Goal: Transaction & Acquisition: Purchase product/service

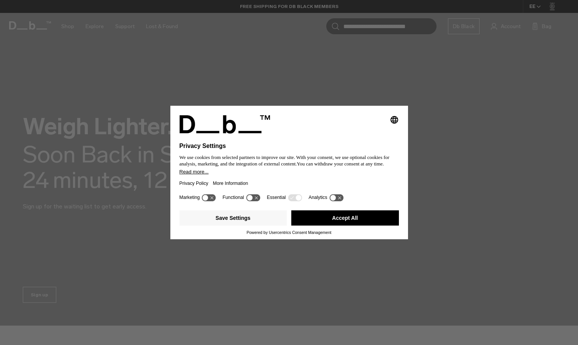
click at [324, 218] on button "Accept All" at bounding box center [345, 217] width 108 height 15
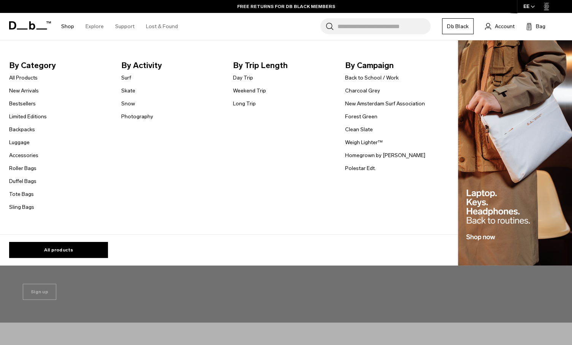
click at [70, 27] on link "Shop" at bounding box center [67, 26] width 13 height 27
click at [19, 128] on link "Backpacks" at bounding box center [22, 130] width 26 height 8
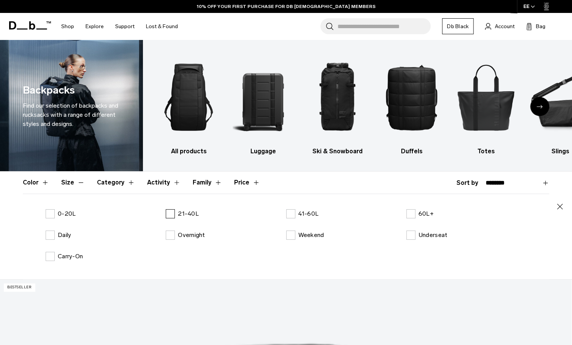
click at [189, 210] on p "21-40L" at bounding box center [188, 213] width 21 height 9
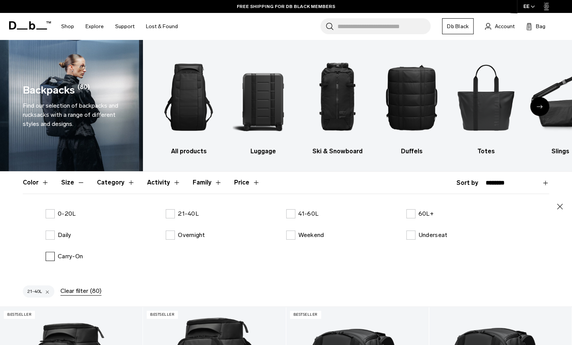
click at [83, 254] on p "Carry-On" at bounding box center [70, 256] width 25 height 9
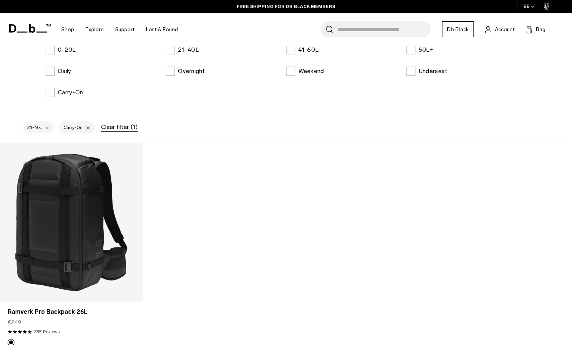
scroll to position [190, 0]
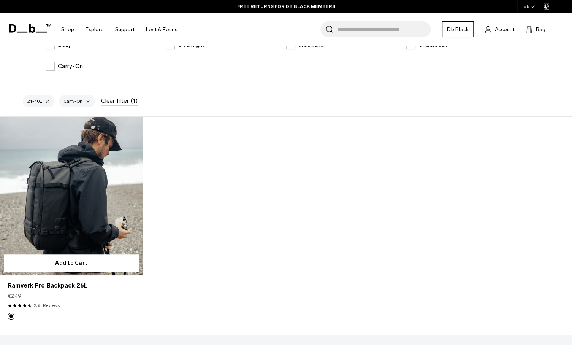
click at [72, 216] on link "Ramverk Pro Backpack 26L" at bounding box center [71, 196] width 143 height 159
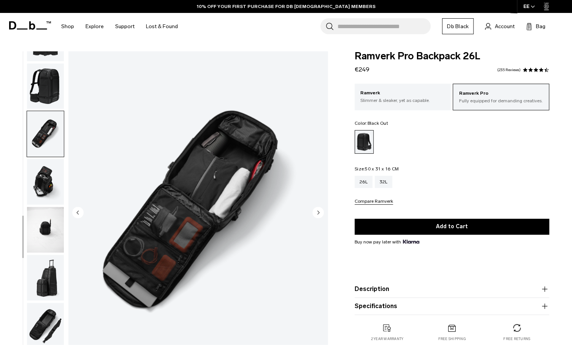
scroll to position [297, 0]
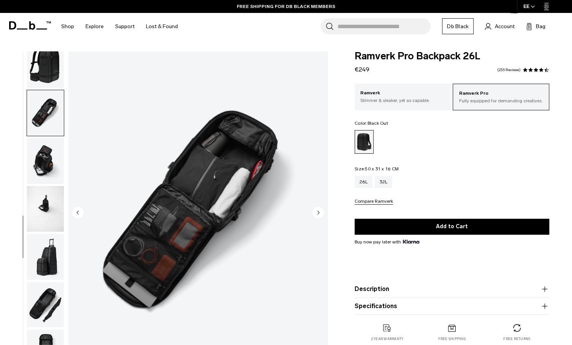
click at [46, 219] on img "button" at bounding box center [45, 209] width 37 height 46
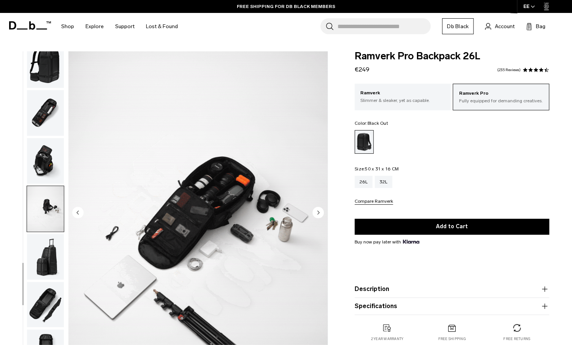
click at [42, 249] on img "button" at bounding box center [45, 257] width 37 height 46
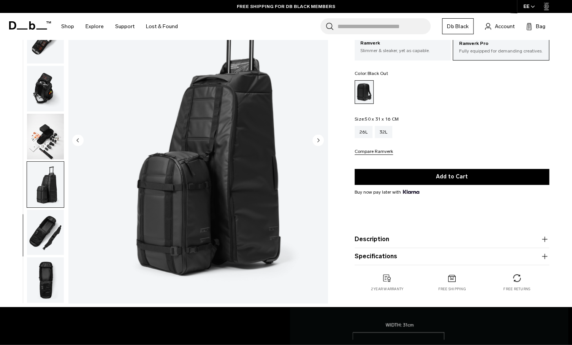
scroll to position [76, 0]
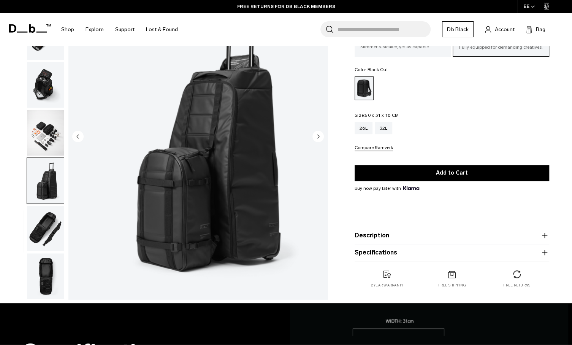
click at [46, 272] on img "button" at bounding box center [45, 276] width 37 height 46
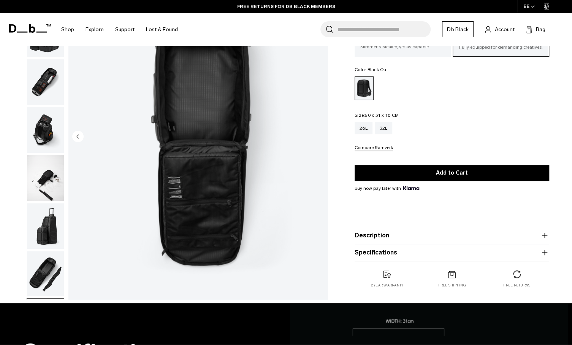
scroll to position [183, 0]
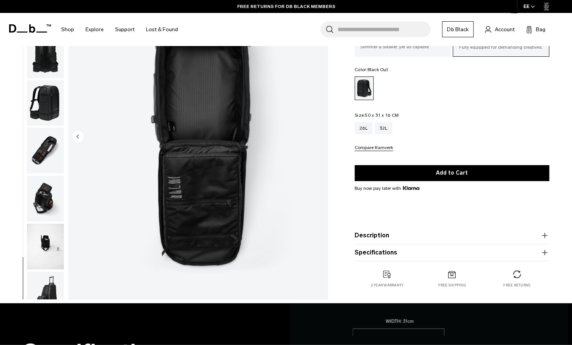
click at [47, 252] on img "button" at bounding box center [45, 247] width 37 height 46
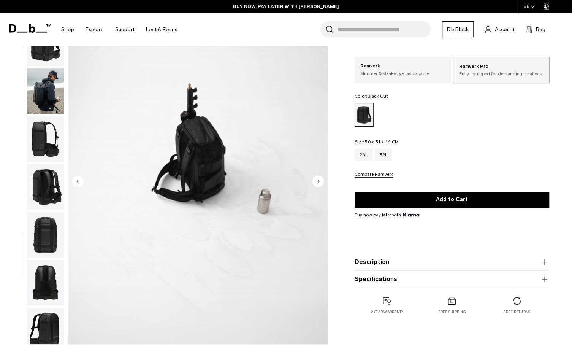
scroll to position [0, 0]
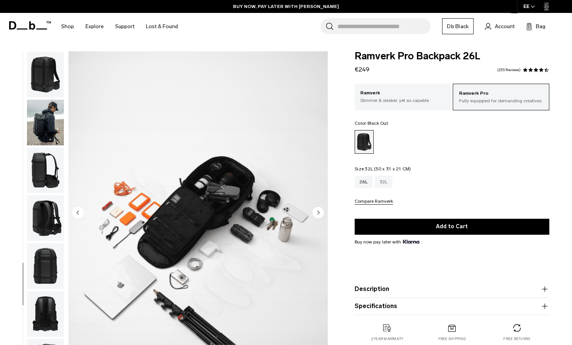
click at [384, 185] on div "32L" at bounding box center [384, 182] width 18 height 12
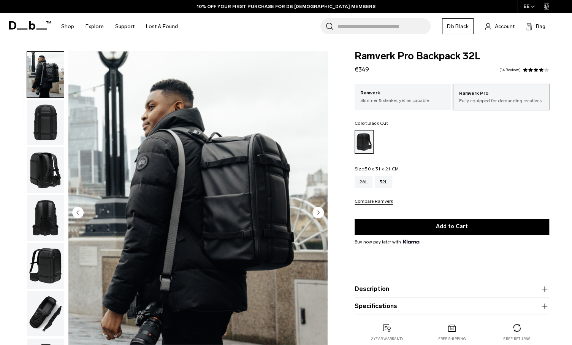
click at [44, 134] on img "button" at bounding box center [45, 123] width 37 height 46
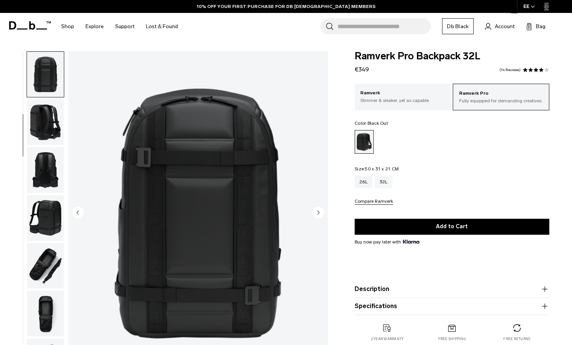
click at [43, 156] on img "button" at bounding box center [45, 170] width 37 height 46
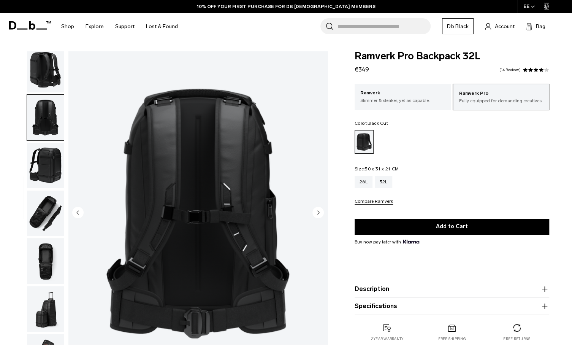
scroll to position [153, 0]
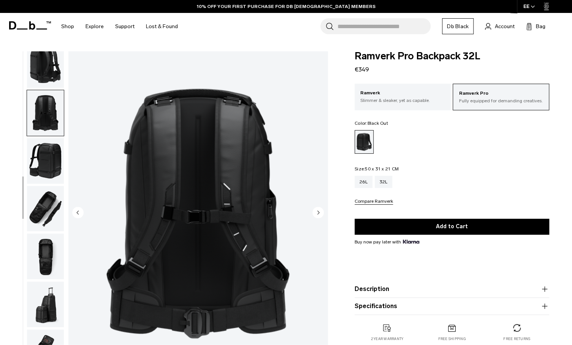
click at [42, 166] on img "button" at bounding box center [45, 161] width 37 height 46
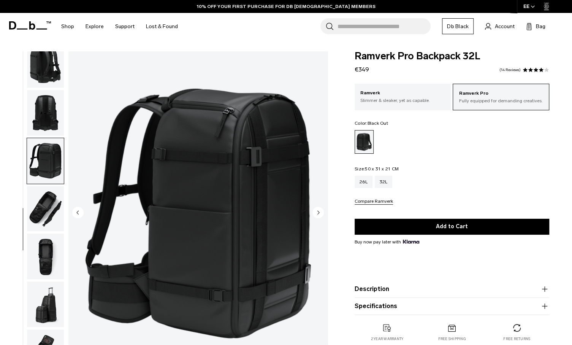
click at [38, 213] on img "button" at bounding box center [45, 209] width 37 height 46
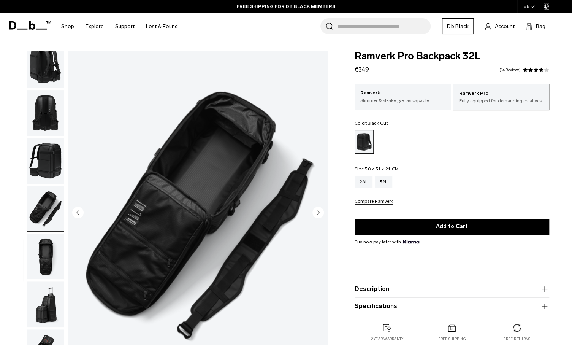
click at [44, 259] on img "button" at bounding box center [45, 257] width 37 height 46
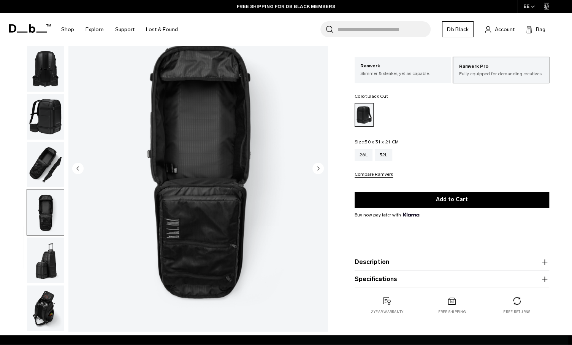
scroll to position [76, 0]
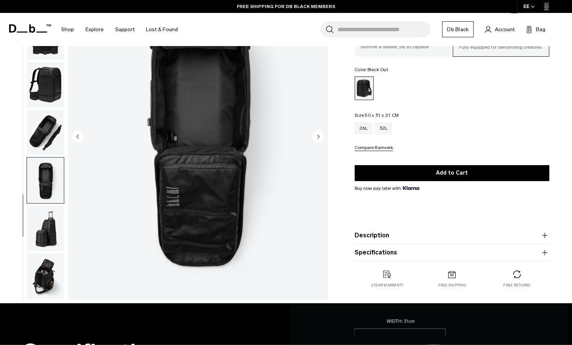
click at [48, 224] on img "button" at bounding box center [45, 228] width 37 height 46
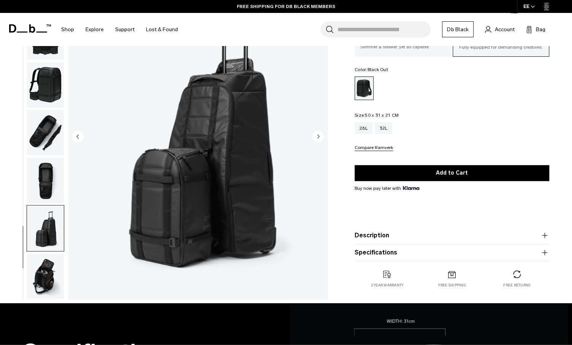
click at [34, 280] on img "button" at bounding box center [45, 276] width 37 height 46
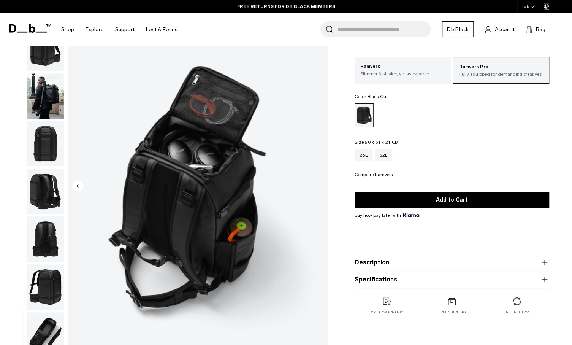
scroll to position [0, 0]
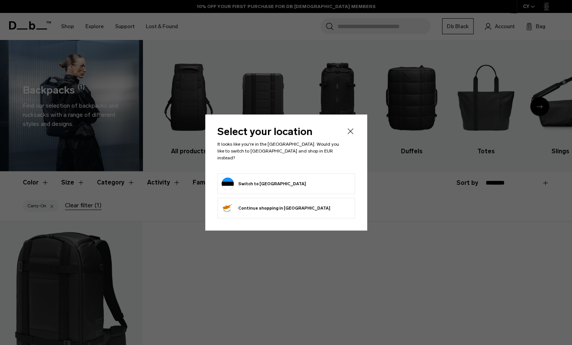
drag, startPoint x: 0, startPoint y: 0, endPoint x: 348, endPoint y: 138, distance: 374.6
click at [350, 136] on icon "Close" at bounding box center [350, 131] width 9 height 9
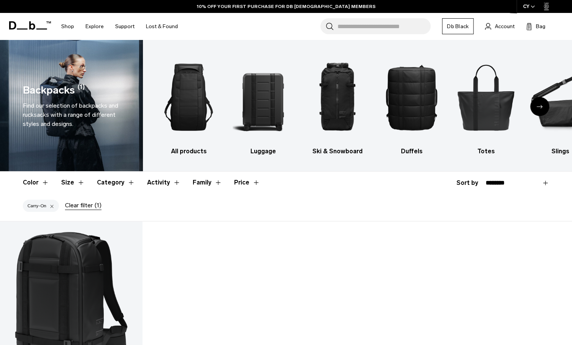
click at [72, 205] on div "Clear filter (1)" at bounding box center [83, 205] width 37 height 9
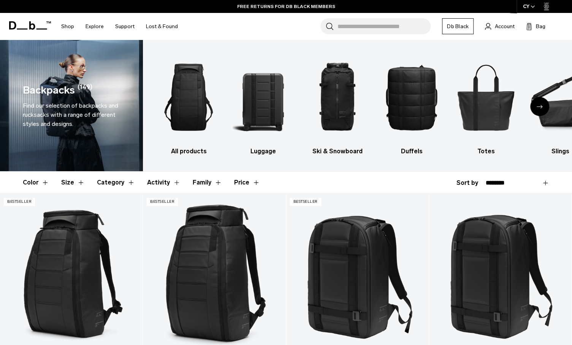
click at [546, 105] on div "Next slide" at bounding box center [540, 106] width 19 height 19
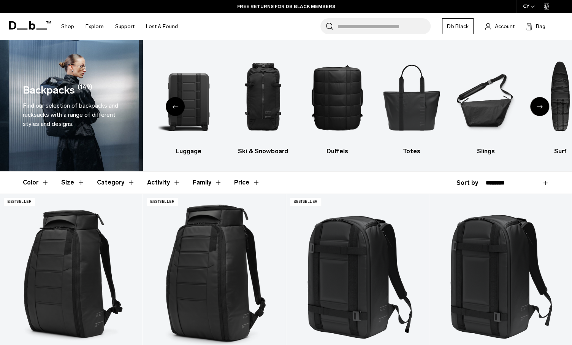
click at [540, 108] on icon "Next slide" at bounding box center [540, 106] width 6 height 3
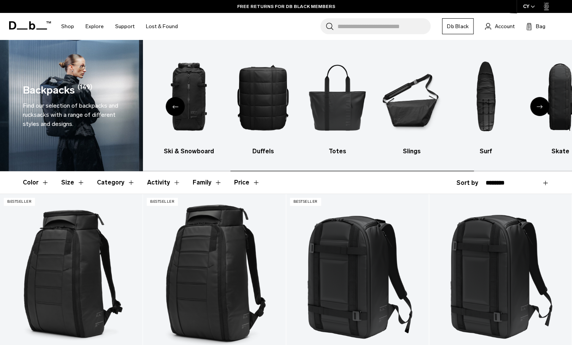
click at [540, 108] on icon "Next slide" at bounding box center [540, 106] width 6 height 3
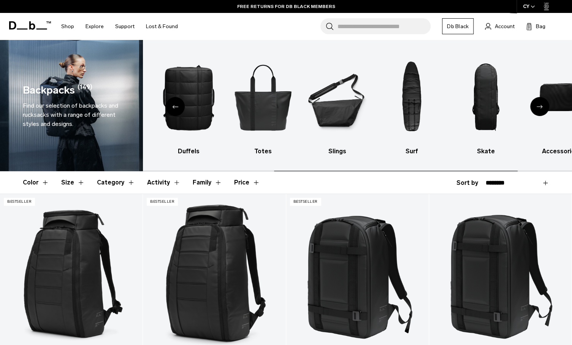
click at [540, 108] on icon "Next slide" at bounding box center [540, 106] width 6 height 3
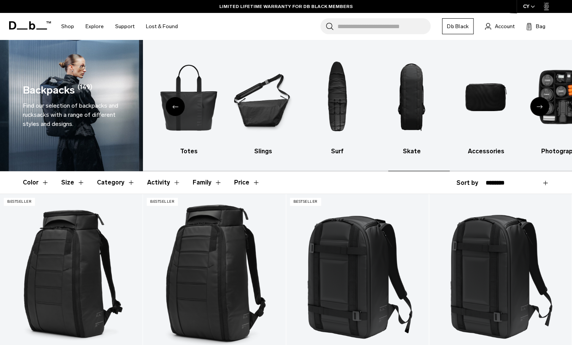
click at [540, 108] on icon "Next slide" at bounding box center [540, 106] width 6 height 3
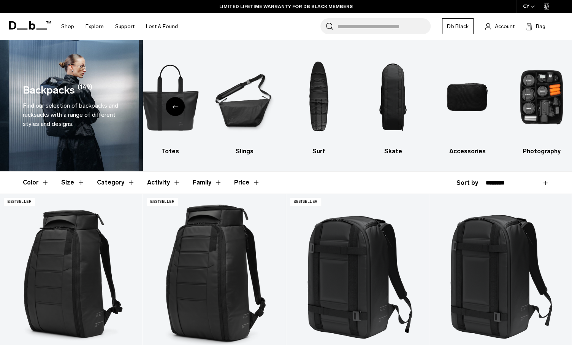
click at [171, 103] on div "Previous slide" at bounding box center [175, 106] width 19 height 19
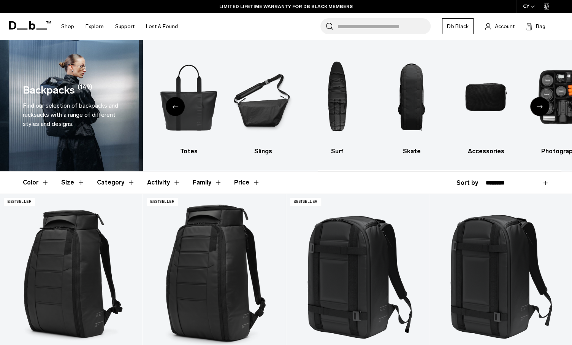
click at [172, 108] on div "Previous slide" at bounding box center [175, 106] width 19 height 19
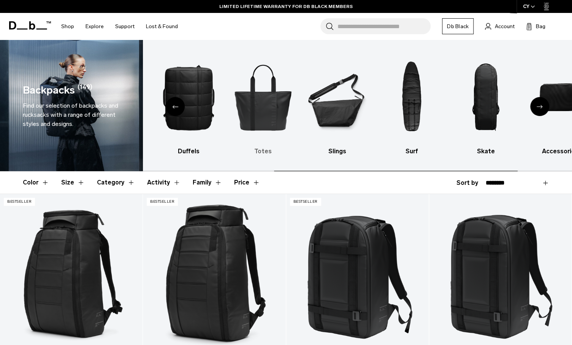
click at [282, 110] on img "5 / 10" at bounding box center [263, 97] width 61 height 92
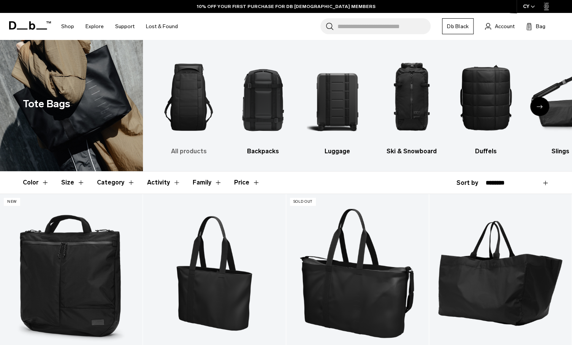
click at [191, 149] on h3 "All products" at bounding box center [188, 151] width 61 height 9
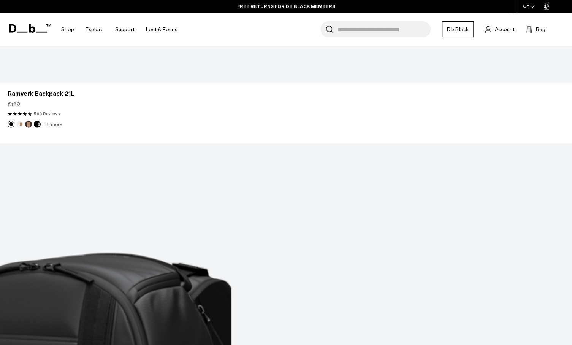
scroll to position [2624, 0]
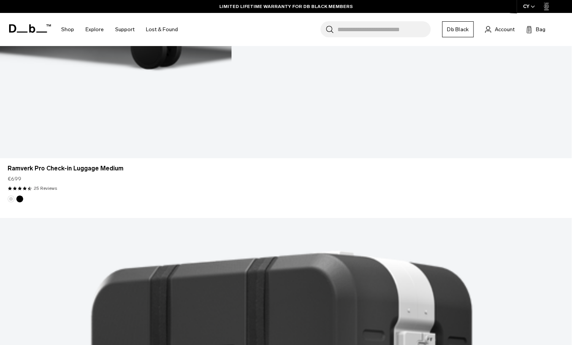
scroll to position [4926, 0]
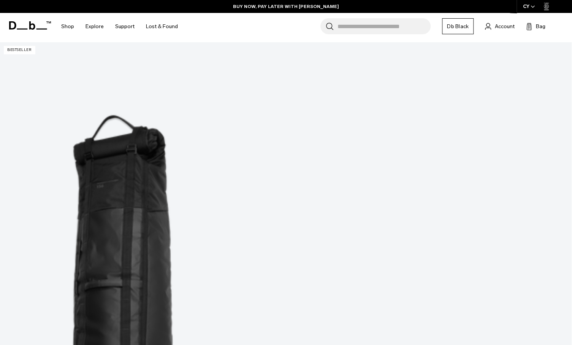
scroll to position [6181, 0]
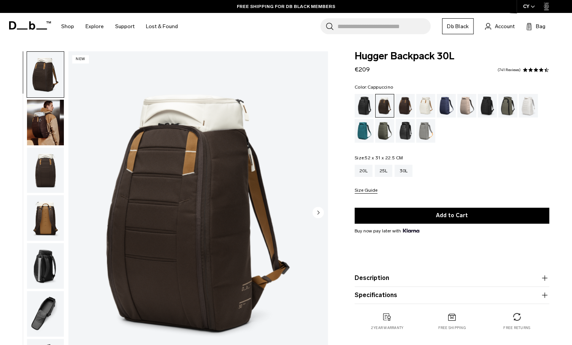
click at [36, 124] on img "button" at bounding box center [45, 123] width 37 height 46
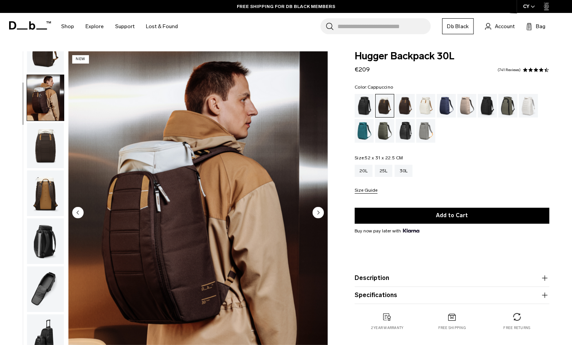
scroll to position [48, 0]
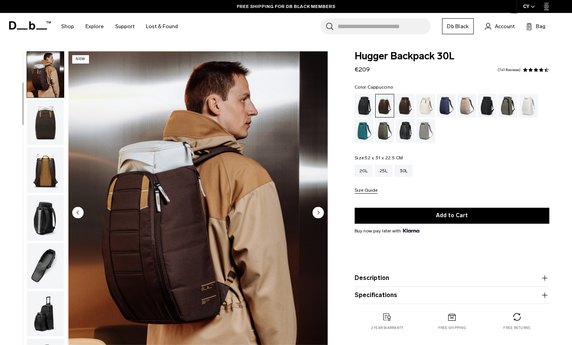
click at [46, 128] on img "button" at bounding box center [45, 123] width 37 height 46
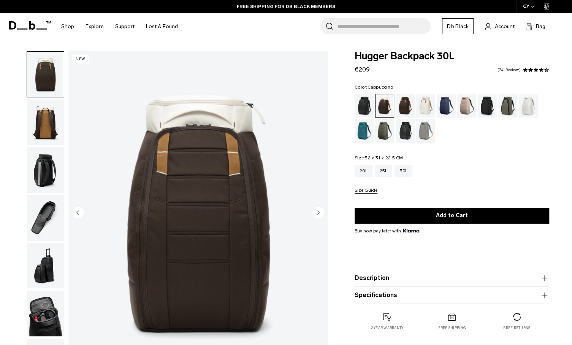
click at [45, 142] on img "button" at bounding box center [45, 122] width 37 height 46
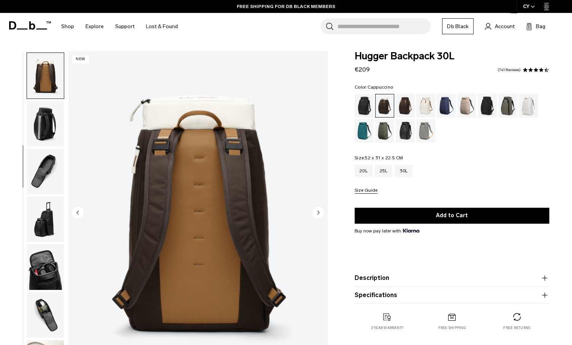
scroll to position [144, 0]
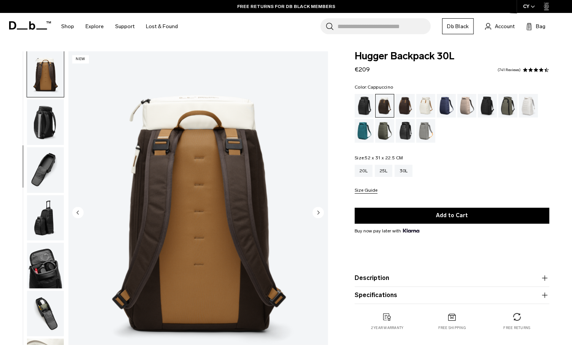
click at [41, 163] on img "button" at bounding box center [45, 170] width 37 height 46
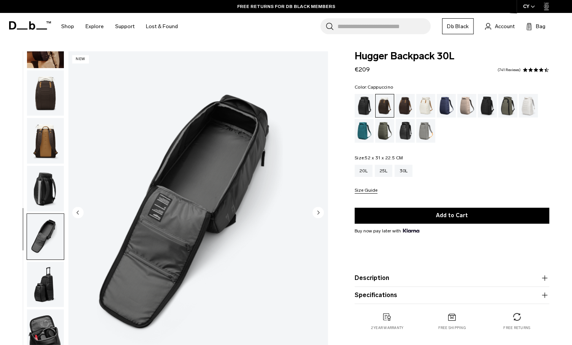
scroll to position [0, 0]
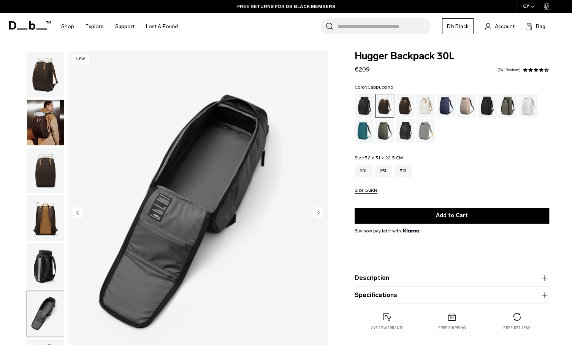
click at [41, 127] on img "button" at bounding box center [45, 123] width 37 height 46
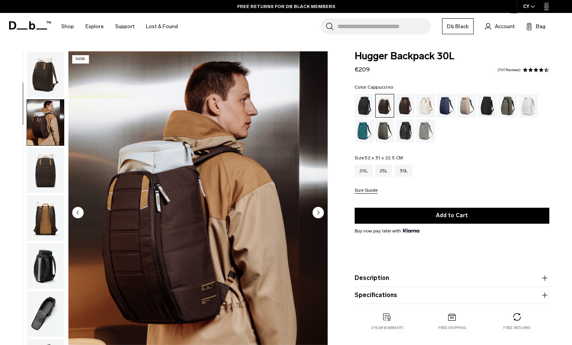
click at [42, 81] on img "button" at bounding box center [45, 75] width 37 height 46
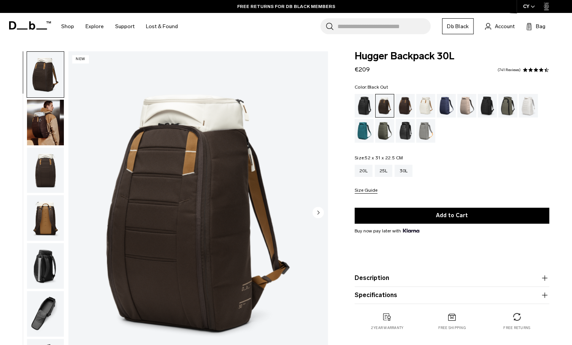
click at [364, 105] on div "Black Out" at bounding box center [364, 106] width 19 height 24
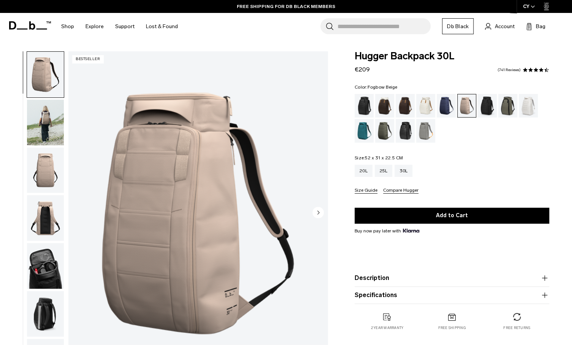
click at [39, 173] on img "button" at bounding box center [45, 171] width 37 height 46
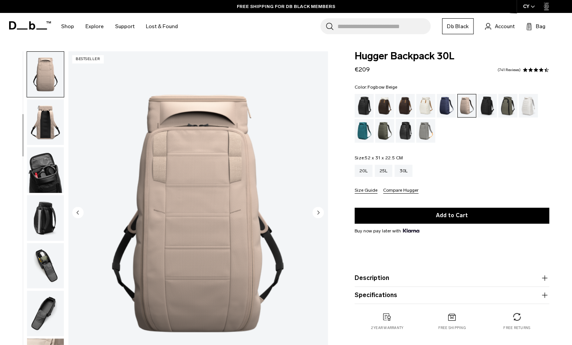
click at [54, 156] on img "button" at bounding box center [45, 170] width 37 height 46
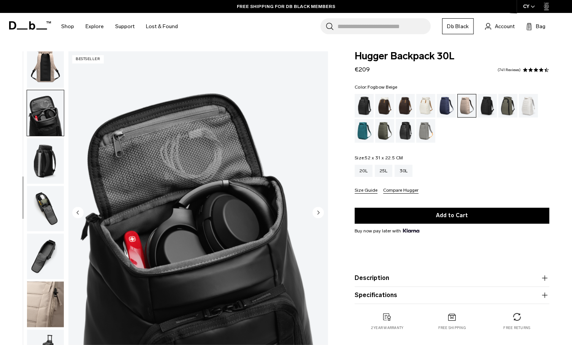
scroll to position [153, 0]
click at [48, 171] on img "button" at bounding box center [45, 161] width 37 height 46
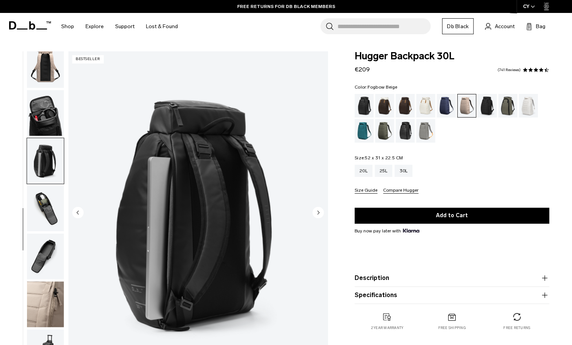
click at [41, 191] on img "button" at bounding box center [45, 209] width 37 height 46
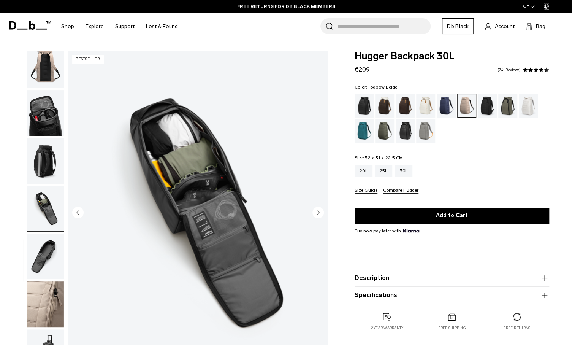
click at [33, 254] on img "button" at bounding box center [45, 257] width 37 height 46
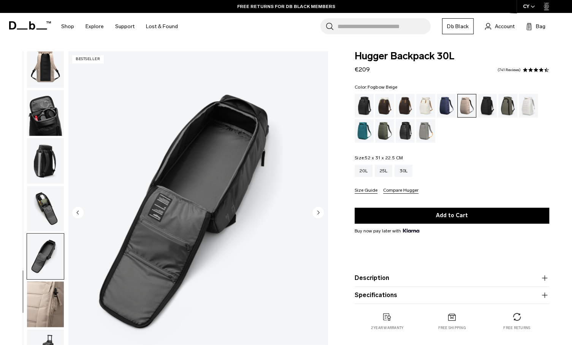
click at [45, 299] on img "button" at bounding box center [45, 304] width 37 height 46
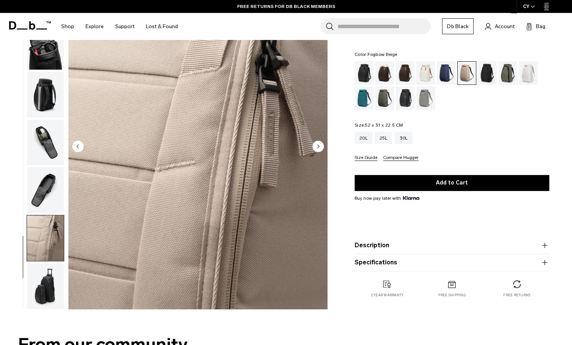
scroll to position [152, 0]
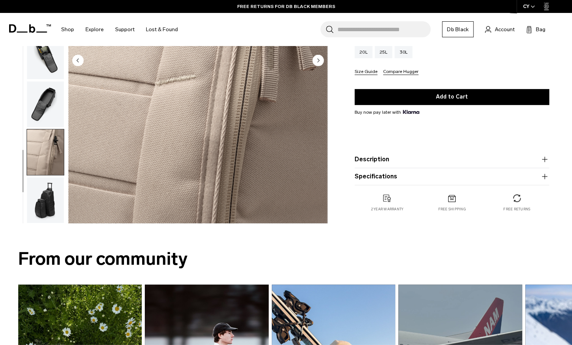
click at [49, 208] on img "button" at bounding box center [45, 200] width 37 height 46
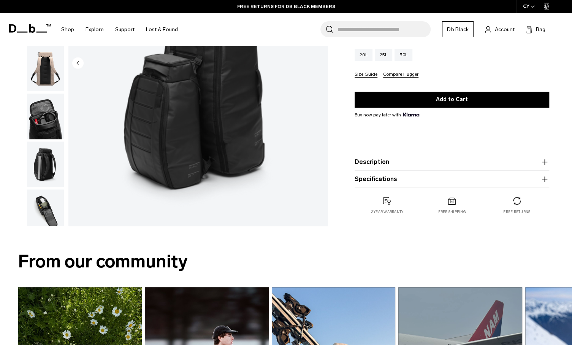
scroll to position [0, 0]
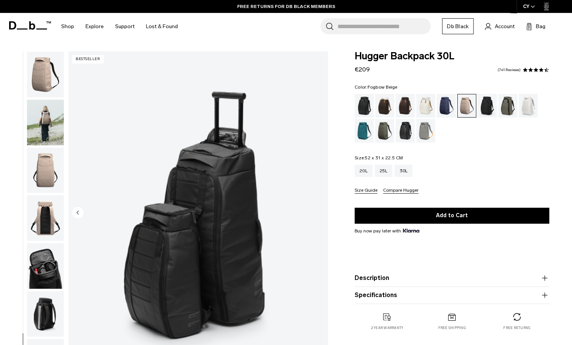
click at [46, 173] on img "button" at bounding box center [45, 171] width 37 height 46
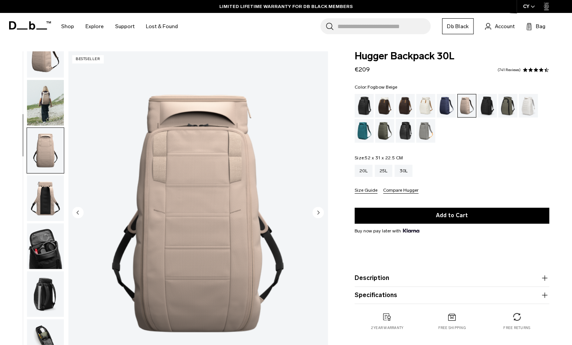
click at [38, 198] on img "button" at bounding box center [45, 198] width 37 height 46
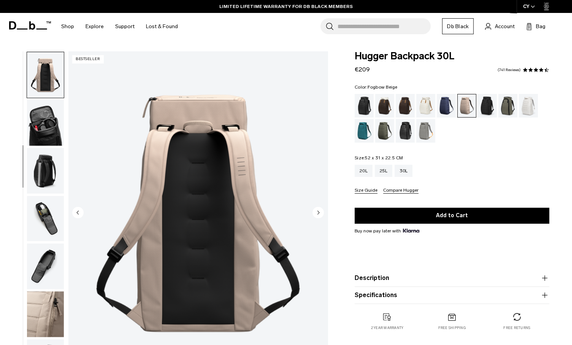
scroll to position [144, 0]
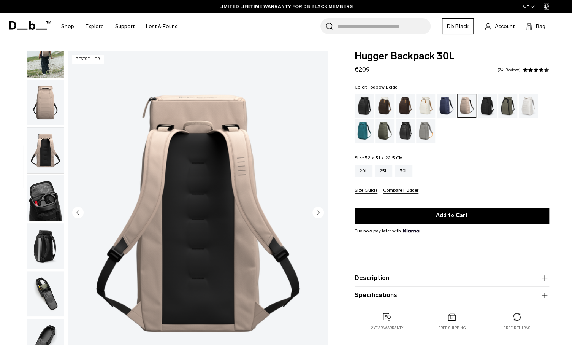
click at [46, 98] on img "button" at bounding box center [45, 103] width 37 height 46
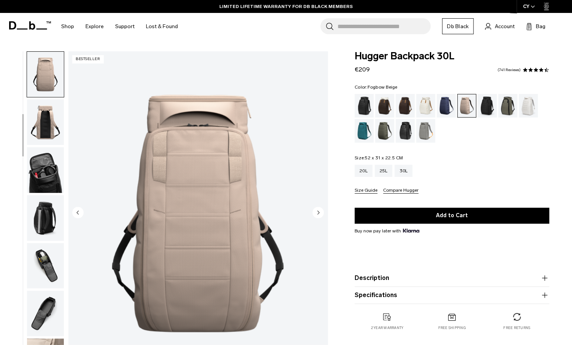
scroll to position [0, 0]
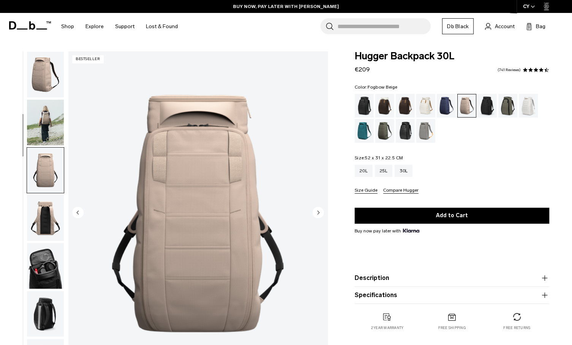
click at [46, 72] on img "button" at bounding box center [45, 75] width 37 height 46
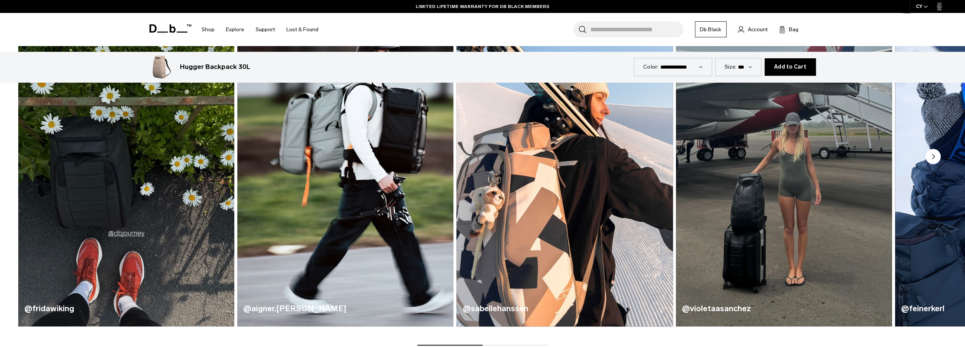
scroll to position [575, 0]
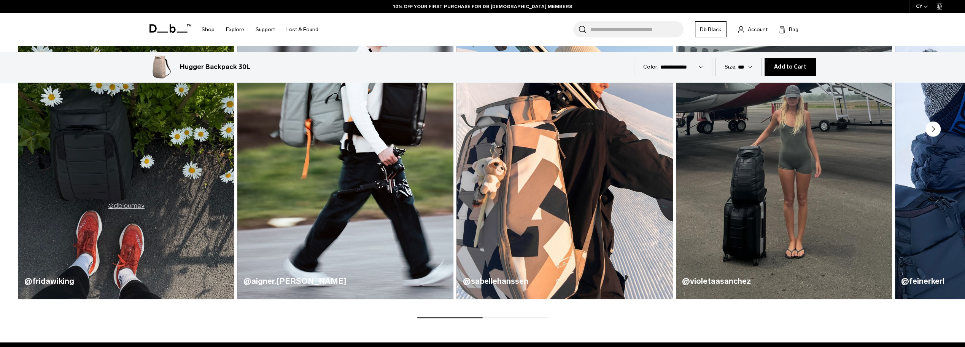
click at [572, 128] on circle "Next slide" at bounding box center [932, 128] width 15 height 15
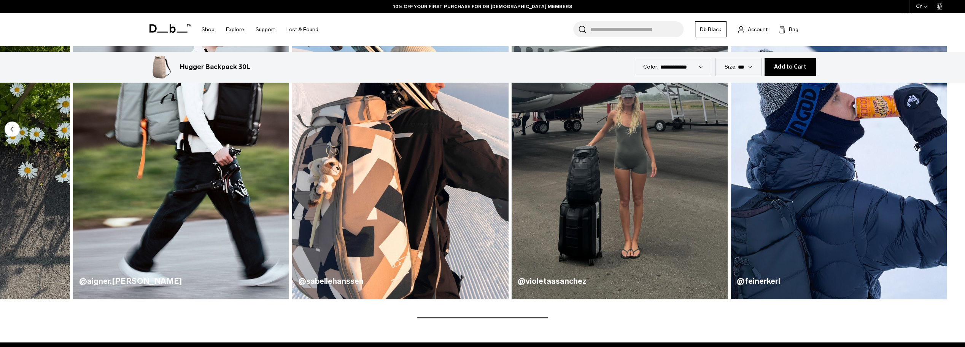
click at [572, 128] on img "5 / 5" at bounding box center [839, 120] width 216 height 357
click at [542, 281] on h4 "@violetaasanchez" at bounding box center [620, 281] width 204 height 12
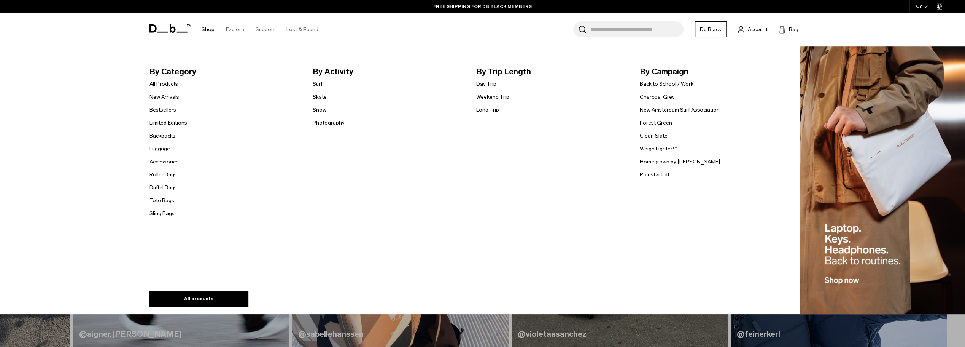
scroll to position [385, 0]
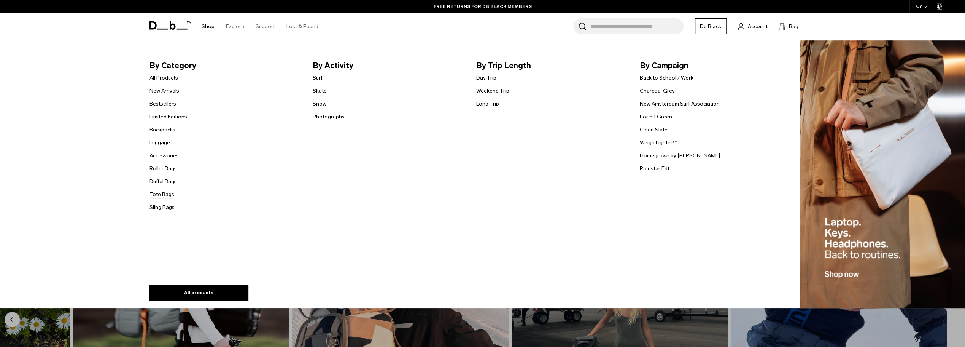
click at [159, 191] on link "Tote Bags" at bounding box center [161, 194] width 25 height 8
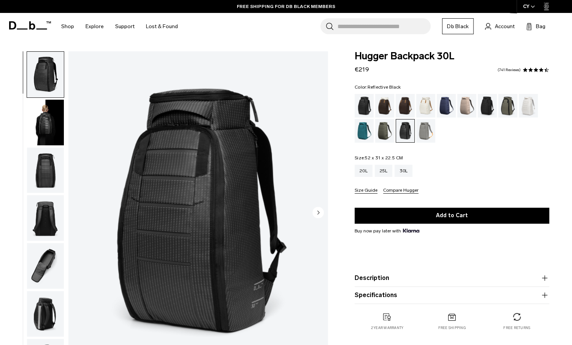
click at [48, 113] on img "button" at bounding box center [45, 123] width 37 height 46
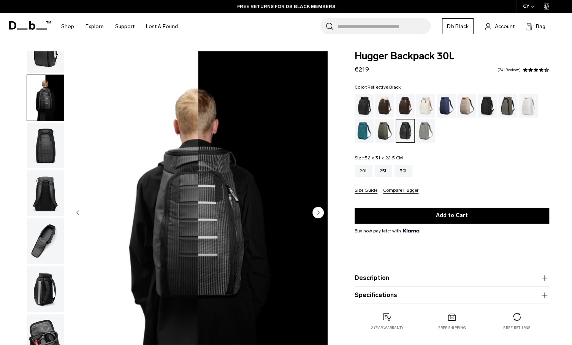
scroll to position [48, 0]
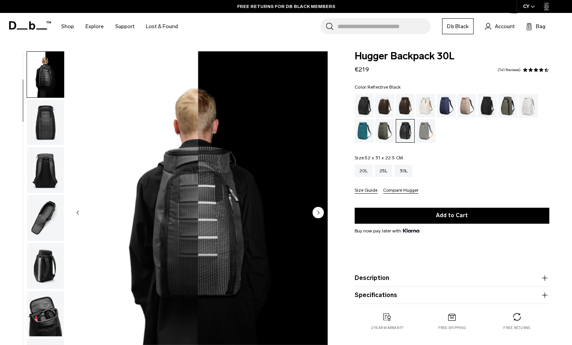
click at [48, 133] on img "button" at bounding box center [45, 123] width 37 height 46
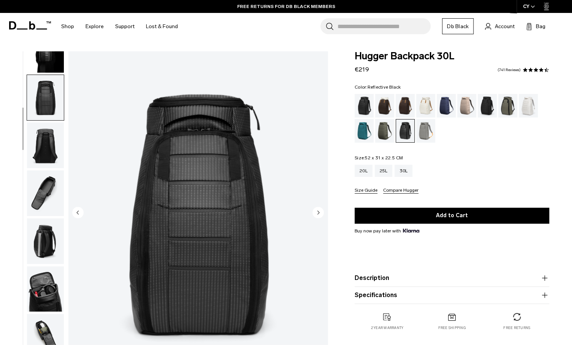
scroll to position [96, 0]
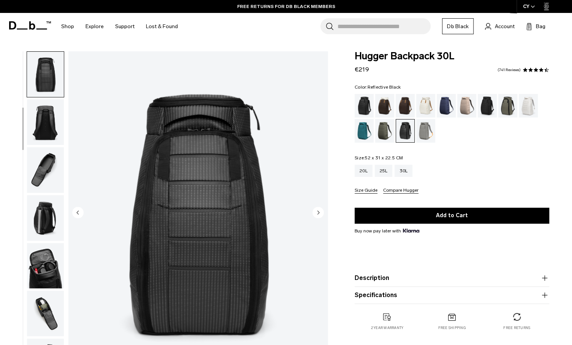
click at [48, 129] on img "button" at bounding box center [45, 122] width 37 height 46
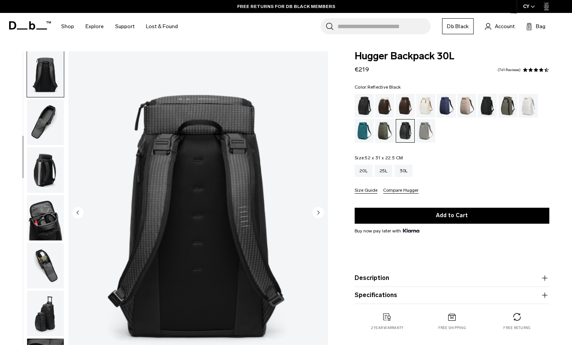
click at [41, 140] on img "button" at bounding box center [45, 122] width 37 height 46
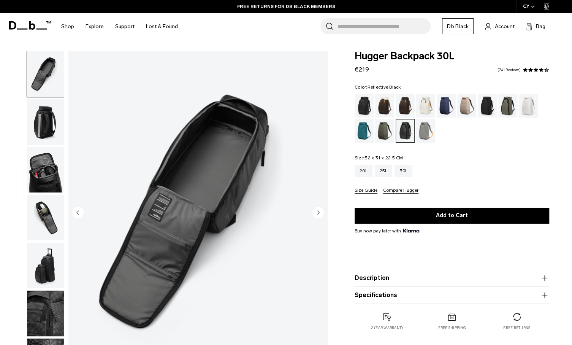
click at [40, 156] on img "button" at bounding box center [45, 170] width 37 height 46
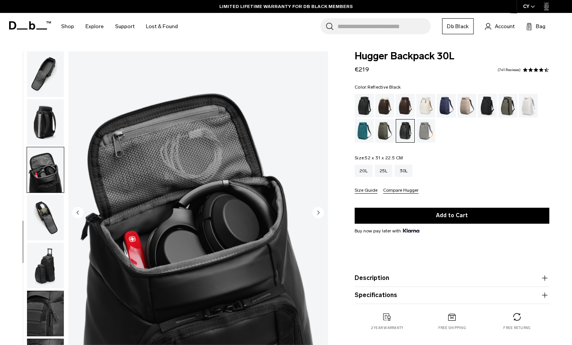
scroll to position [201, 0]
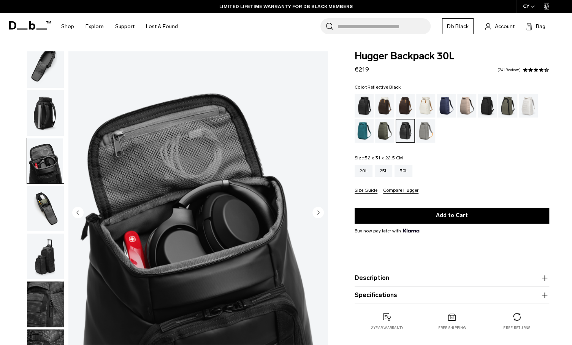
click at [41, 225] on img "button" at bounding box center [45, 209] width 37 height 46
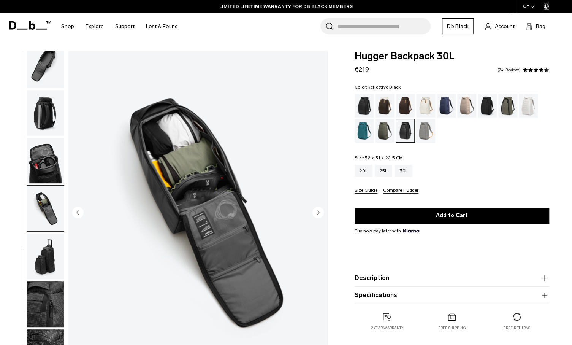
click at [38, 267] on img "button" at bounding box center [45, 257] width 37 height 46
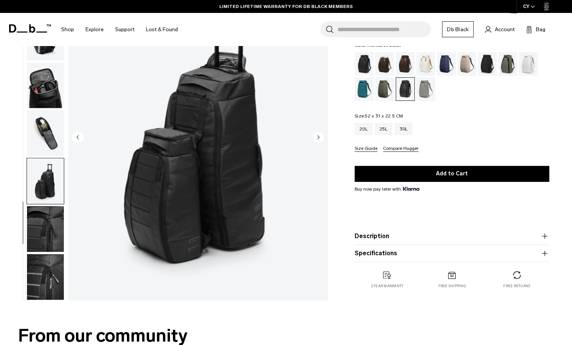
scroll to position [76, 0]
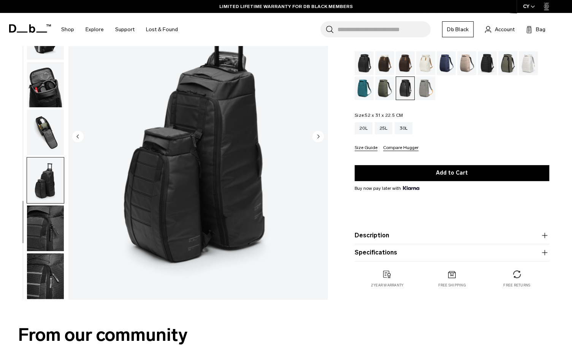
click at [33, 231] on img "button" at bounding box center [45, 228] width 37 height 46
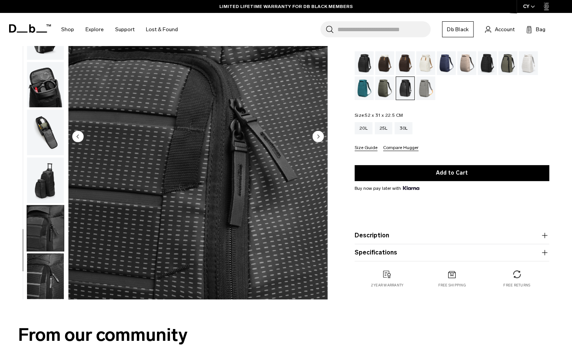
click at [49, 280] on img "button" at bounding box center [45, 276] width 37 height 46
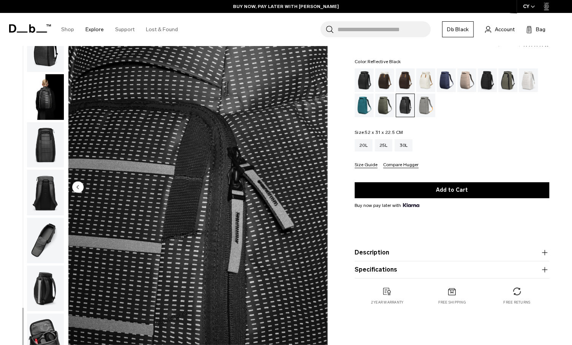
scroll to position [0, 0]
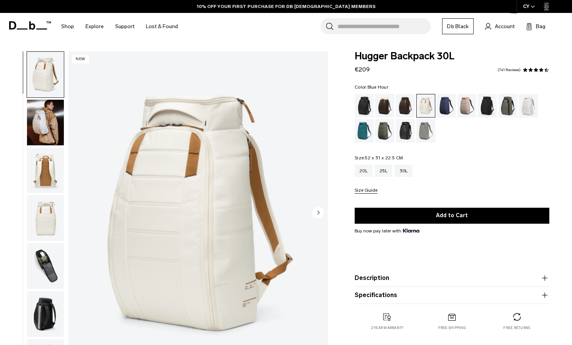
click at [443, 112] on div "Blue Hour" at bounding box center [446, 106] width 19 height 24
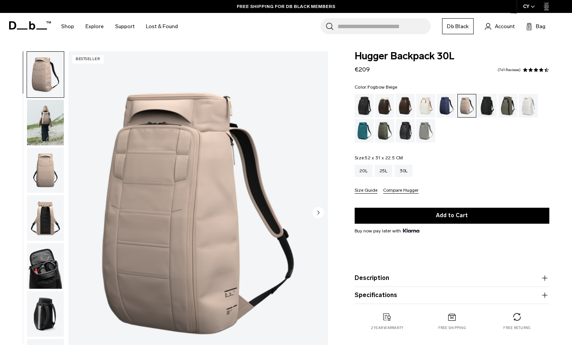
click at [536, 158] on fieldset "Size: 52 x 31 x 22.5 CM Out of stock 20L 25L 30L Size Guide Compare Hugger" at bounding box center [452, 175] width 195 height 38
click at [30, 117] on img "button" at bounding box center [45, 123] width 37 height 46
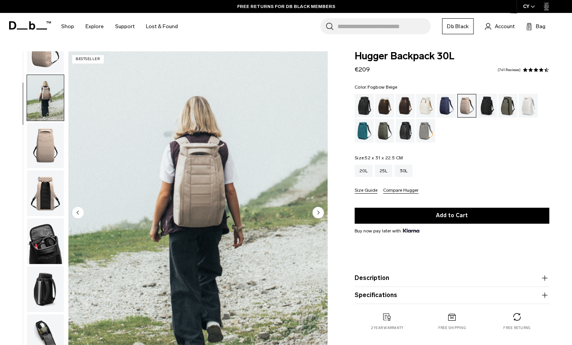
scroll to position [48, 0]
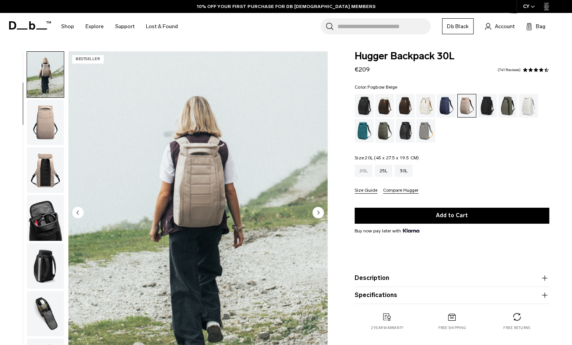
click at [367, 173] on div "20L" at bounding box center [364, 171] width 18 height 12
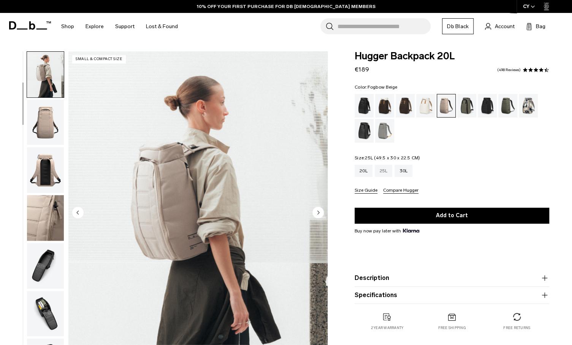
click at [385, 172] on div "25L" at bounding box center [384, 171] width 18 height 12
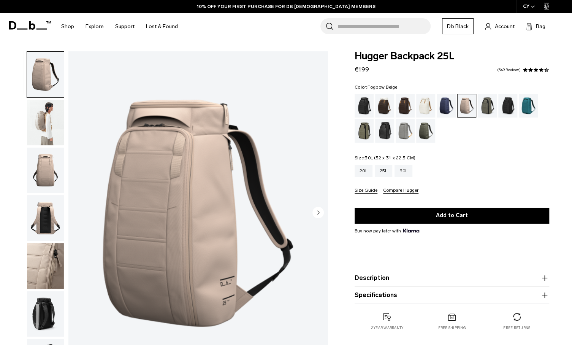
click at [406, 170] on div "30L" at bounding box center [404, 171] width 18 height 12
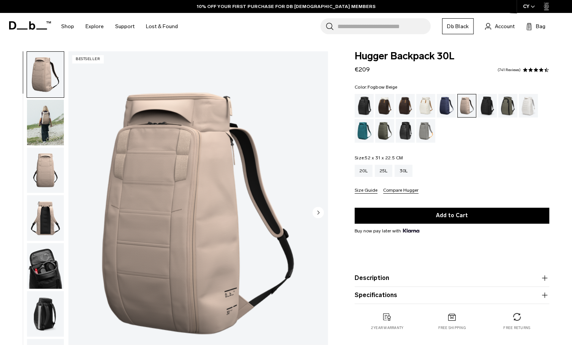
click at [366, 190] on button "Size Guide" at bounding box center [366, 191] width 23 height 6
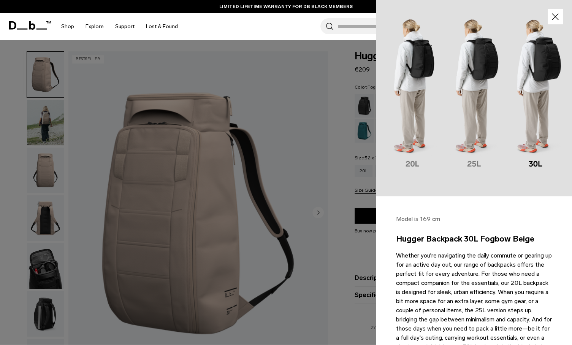
click at [552, 16] on icon "button" at bounding box center [555, 16] width 7 height 7
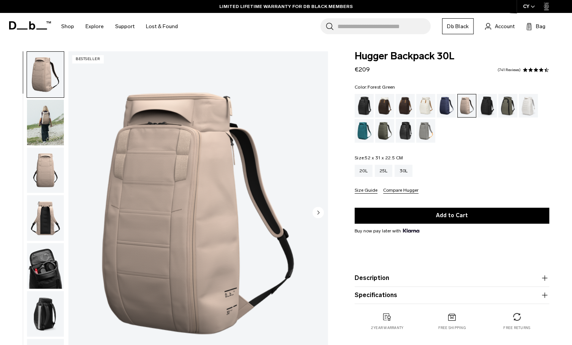
click at [511, 108] on div "Forest Green" at bounding box center [508, 106] width 19 height 24
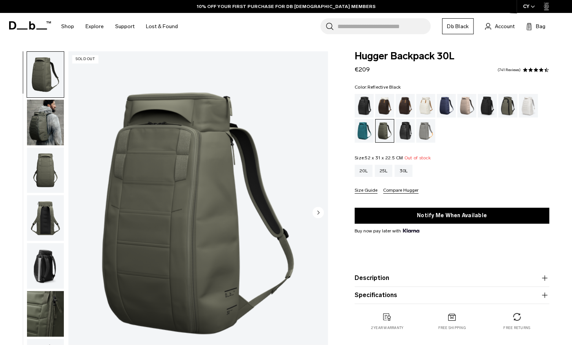
click at [408, 130] on div "Reflective Black" at bounding box center [405, 131] width 19 height 24
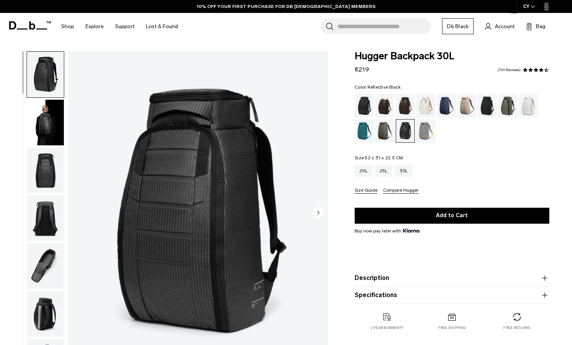
click at [427, 134] on div "Sand Grey" at bounding box center [425, 131] width 19 height 24
click at [46, 126] on img "button" at bounding box center [45, 123] width 37 height 46
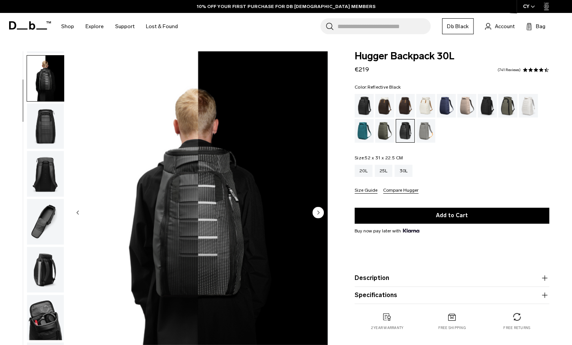
scroll to position [48, 0]
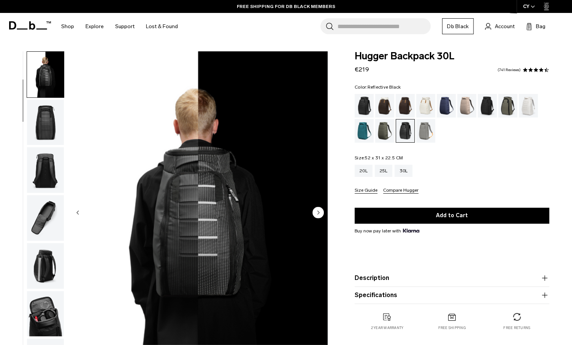
click at [314, 210] on circle "Next slide" at bounding box center [318, 212] width 11 height 11
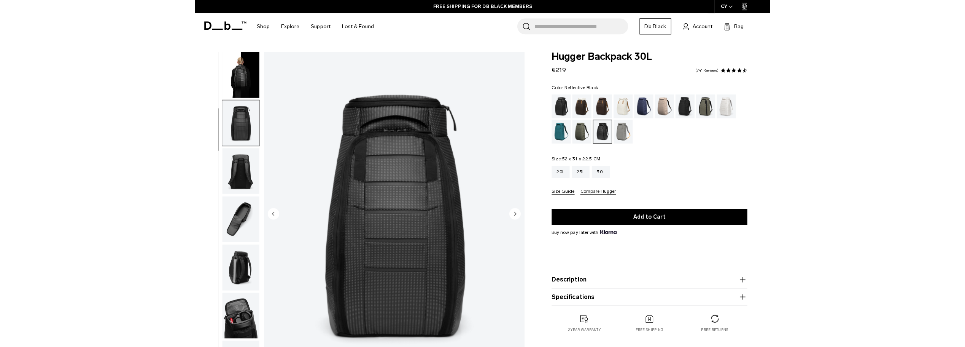
scroll to position [96, 0]
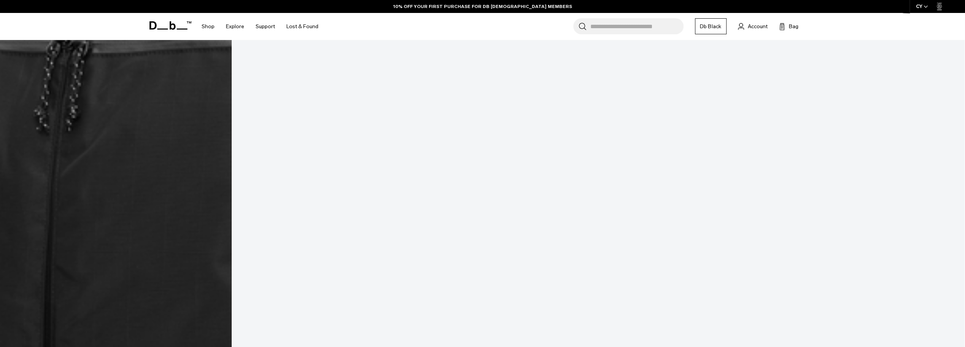
scroll to position [578, 0]
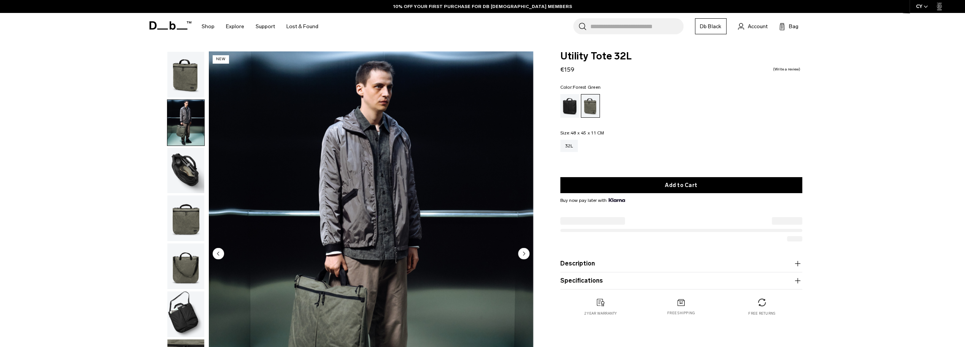
click at [172, 169] on img "button" at bounding box center [185, 171] width 37 height 46
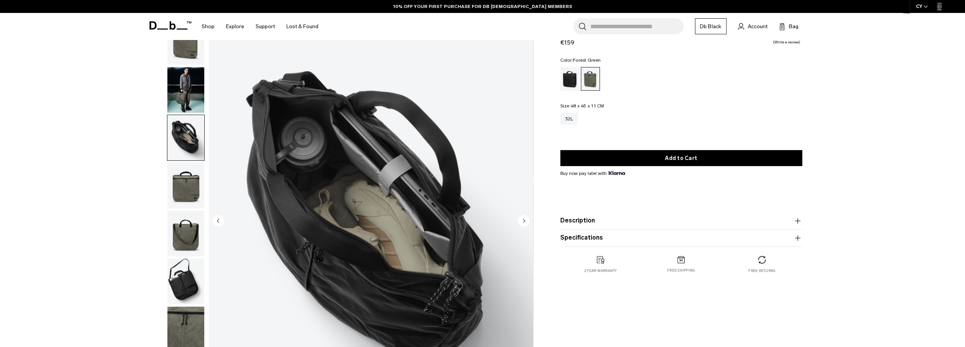
scroll to position [76, 0]
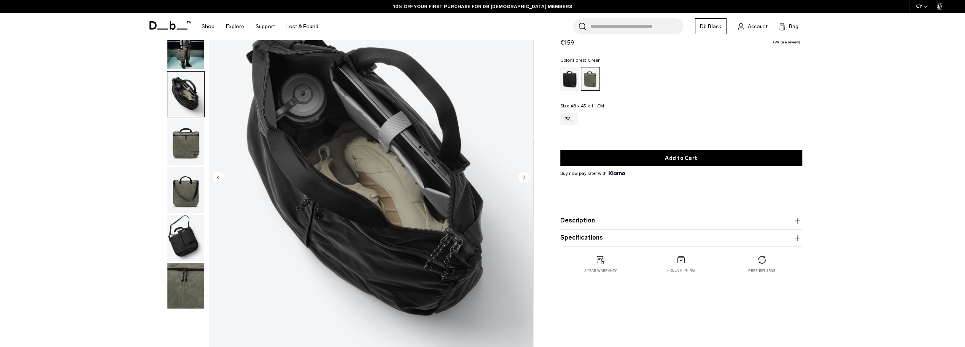
click at [170, 153] on img "button" at bounding box center [185, 142] width 37 height 46
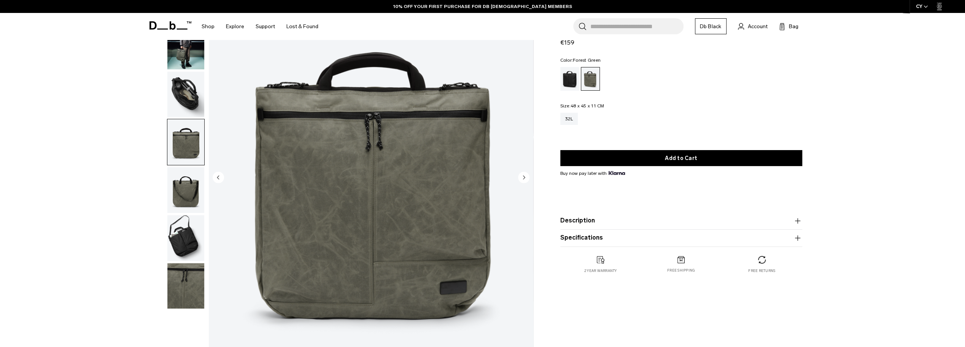
click at [176, 198] on img "button" at bounding box center [185, 190] width 37 height 46
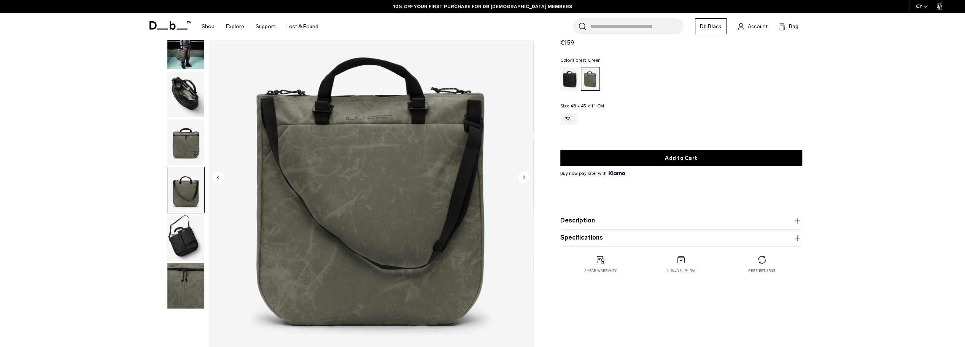
click at [174, 230] on img "button" at bounding box center [185, 238] width 37 height 46
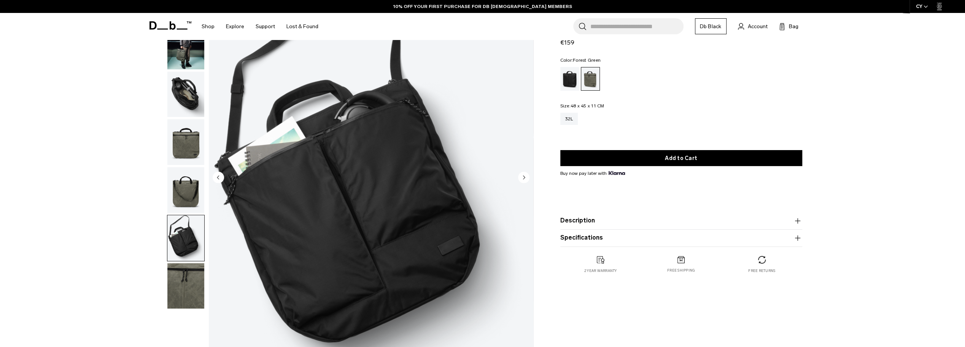
click at [187, 227] on img "button" at bounding box center [185, 238] width 37 height 46
click at [184, 281] on img "button" at bounding box center [185, 286] width 37 height 46
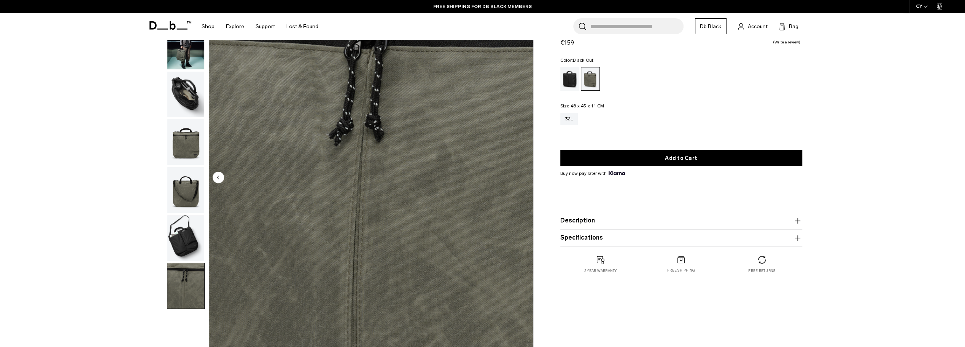
click at [571, 81] on div "Black Out" at bounding box center [569, 79] width 19 height 24
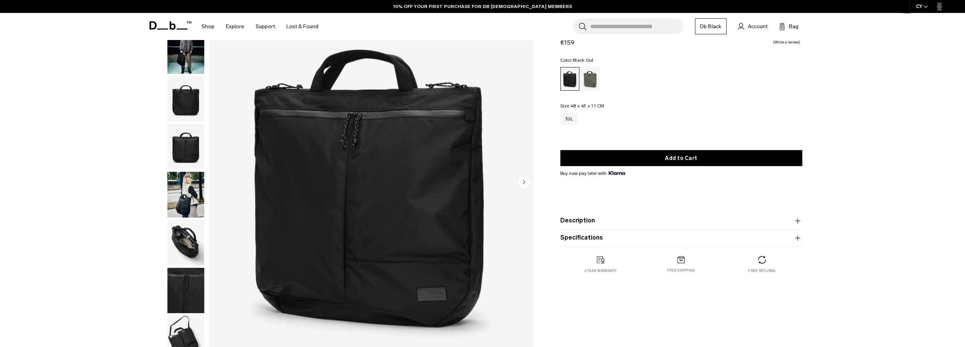
scroll to position [38, 0]
